Goal: Information Seeking & Learning: Stay updated

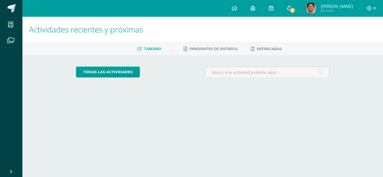
click at [295, 10] on span "13" at bounding box center [292, 10] width 6 height 6
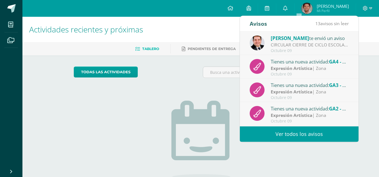
click at [297, 133] on link "Ver todos los avisos" at bounding box center [299, 134] width 119 height 15
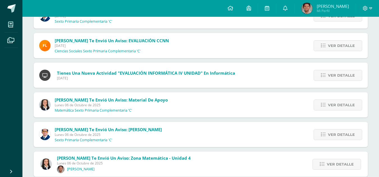
scroll to position [302, 0]
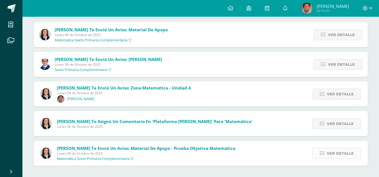
click at [346, 156] on span "Ver detalle" at bounding box center [339, 154] width 27 height 10
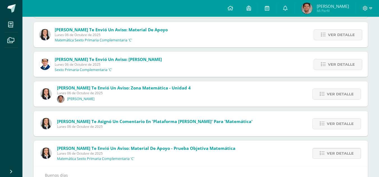
click at [342, 151] on span "Ver detalle" at bounding box center [339, 154] width 27 height 10
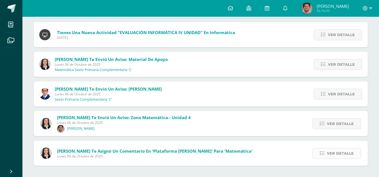
click at [327, 153] on span "Ver detalle" at bounding box center [339, 154] width 27 height 10
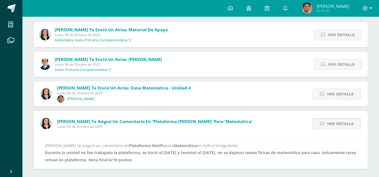
click at [326, 128] on link "Ver detalle" at bounding box center [336, 124] width 48 height 11
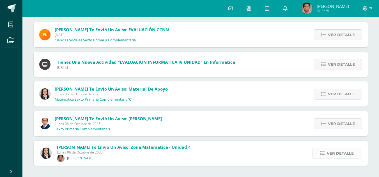
click at [327, 154] on link "Ver detalle" at bounding box center [336, 153] width 48 height 11
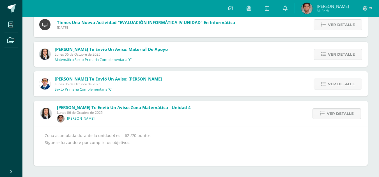
click at [333, 115] on span "Ver detalle" at bounding box center [339, 114] width 27 height 10
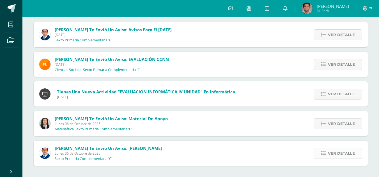
click at [327, 154] on link "Ver detalle" at bounding box center [337, 153] width 48 height 11
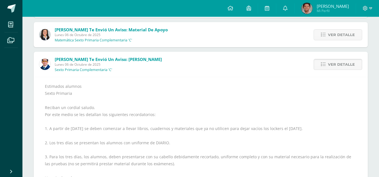
click at [320, 63] on link "Ver detalle" at bounding box center [337, 64] width 48 height 11
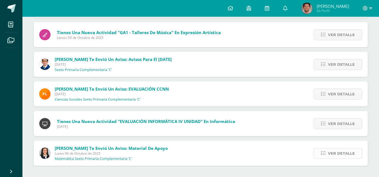
click at [327, 158] on link "Ver detalle" at bounding box center [337, 153] width 48 height 11
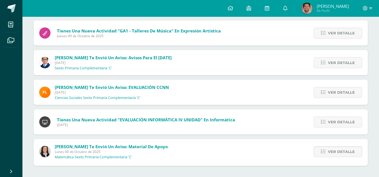
scroll to position [227, 0]
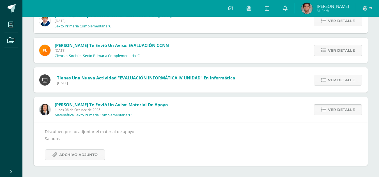
click at [334, 115] on link "Ver detalle" at bounding box center [337, 110] width 48 height 11
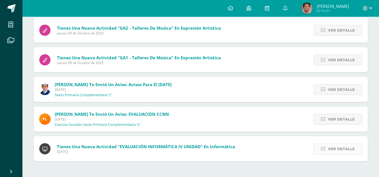
scroll to position [153, 0]
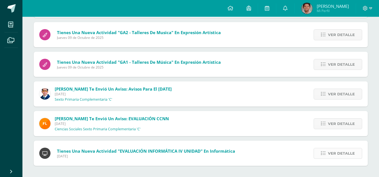
click at [332, 150] on span "Ver detalle" at bounding box center [341, 154] width 27 height 10
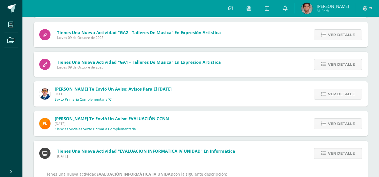
scroll to position [190, 0]
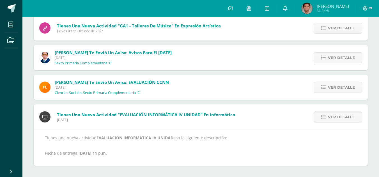
click at [332, 122] on link "Ver detalle" at bounding box center [337, 117] width 48 height 11
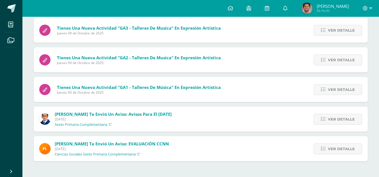
scroll to position [124, 0]
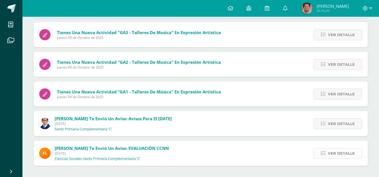
click at [335, 151] on span "Ver detalle" at bounding box center [341, 154] width 27 height 10
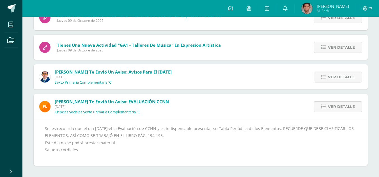
click at [335, 110] on span "Ver detalle" at bounding box center [341, 107] width 27 height 10
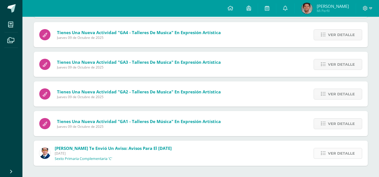
click at [325, 149] on link "Ver detalle" at bounding box center [337, 153] width 48 height 11
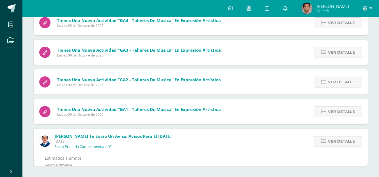
scroll to position [190, 0]
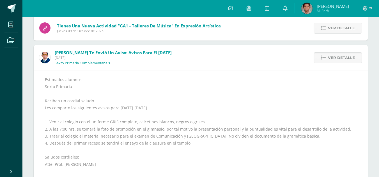
click at [322, 50] on div "Ver detalle" at bounding box center [336, 57] width 62 height 25
click at [323, 59] on icon at bounding box center [323, 57] width 5 height 5
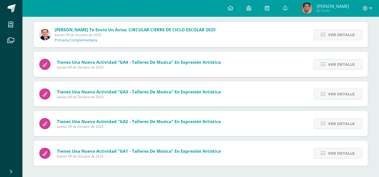
scroll to position [64, 0]
click at [326, 161] on div "Ver detalle" at bounding box center [336, 153] width 62 height 25
click at [325, 154] on icon at bounding box center [323, 153] width 5 height 5
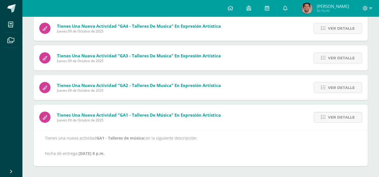
scroll to position [101, 0]
click at [331, 121] on span "Ver detalle" at bounding box center [341, 117] width 27 height 10
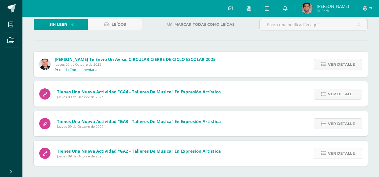
click at [331, 151] on span "Ver detalle" at bounding box center [341, 154] width 27 height 10
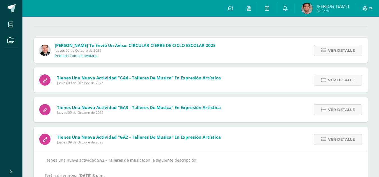
scroll to position [71, 0]
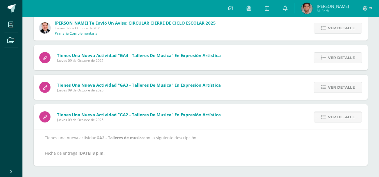
click at [328, 120] on link "Ver detalle" at bounding box center [337, 117] width 48 height 11
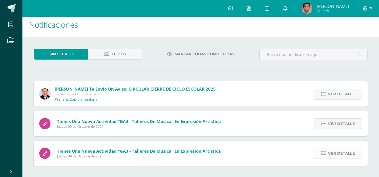
click at [328, 149] on link "Ver detalle" at bounding box center [337, 153] width 48 height 11
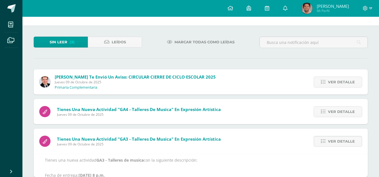
scroll to position [41, 0]
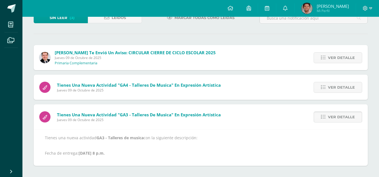
click at [333, 114] on span "Ver detalle" at bounding box center [341, 117] width 27 height 10
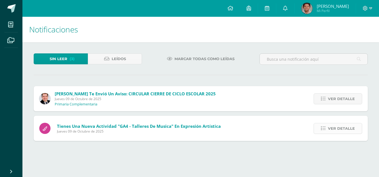
scroll to position [0, 0]
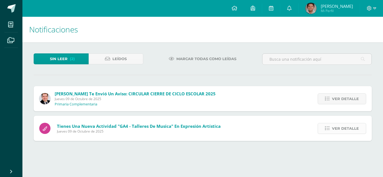
click at [330, 130] on icon at bounding box center [327, 128] width 5 height 5
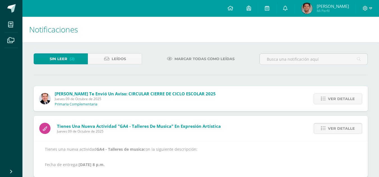
click at [336, 130] on span "Ver detalle" at bounding box center [341, 129] width 27 height 10
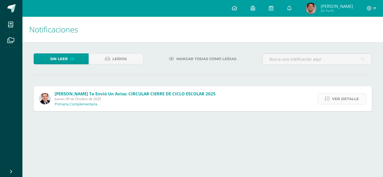
click at [328, 103] on link "Ver detalle" at bounding box center [341, 99] width 48 height 11
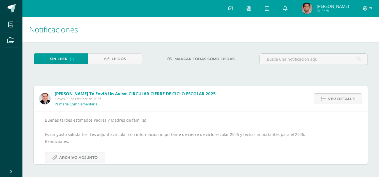
click at [328, 103] on link "Ver detalle" at bounding box center [337, 99] width 48 height 11
